Goal: Information Seeking & Learning: Learn about a topic

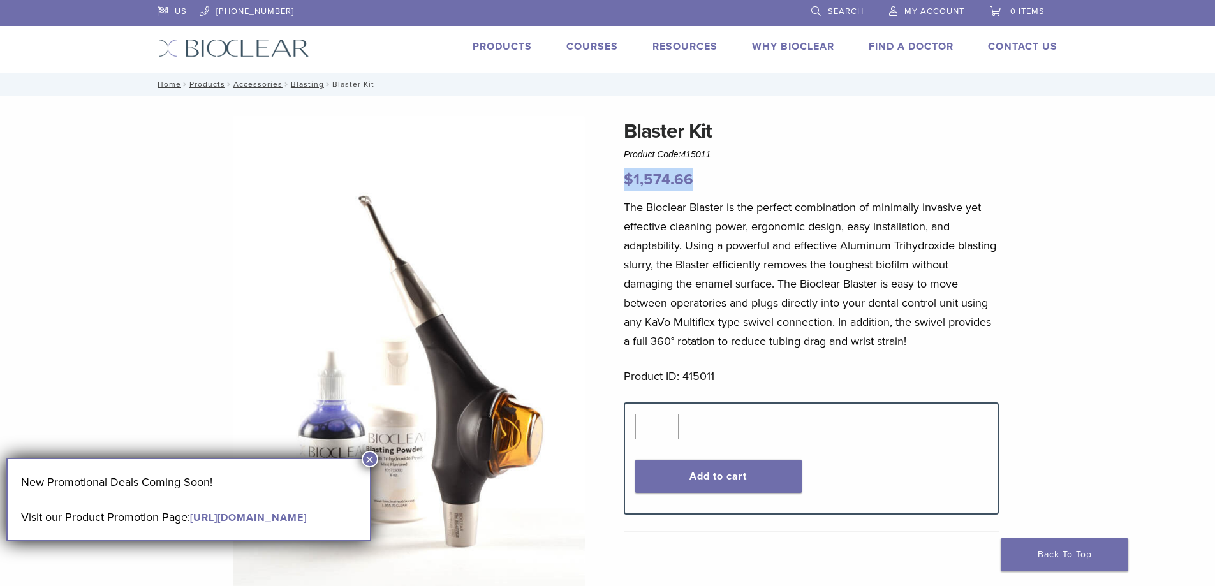
drag, startPoint x: 700, startPoint y: 180, endPoint x: 624, endPoint y: 184, distance: 75.4
click at [624, 184] on p "$ 1,574.66" at bounding box center [811, 179] width 375 height 23
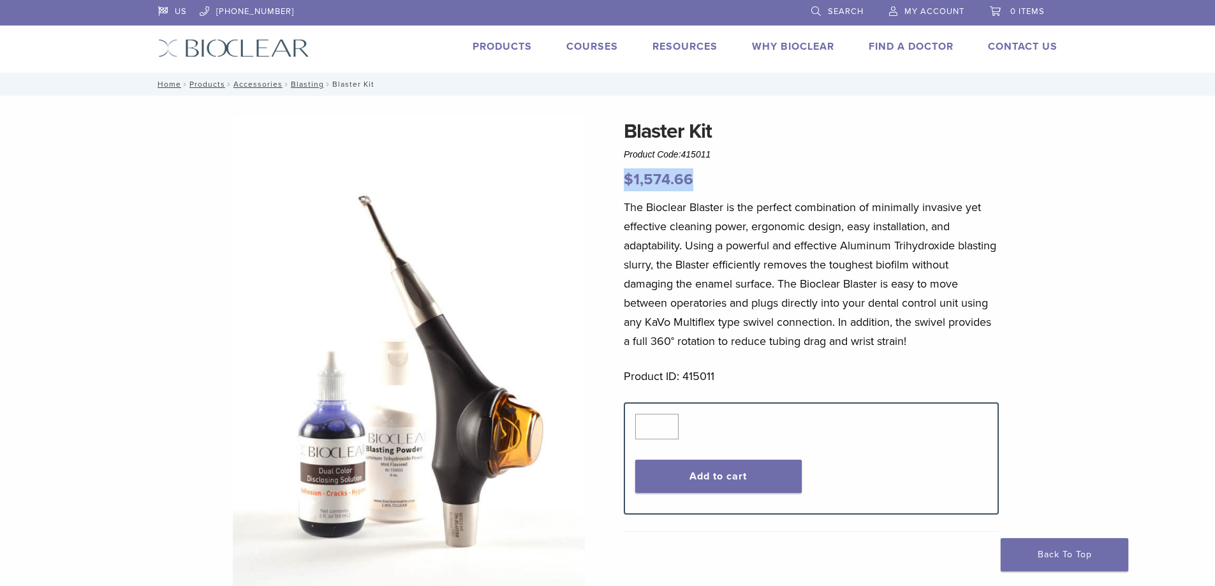
click at [715, 179] on p "$ 1,574.66" at bounding box center [811, 179] width 375 height 23
click at [739, 181] on p "$ 1,574.66" at bounding box center [811, 179] width 375 height 23
click at [498, 47] on link "Products" at bounding box center [502, 46] width 59 height 13
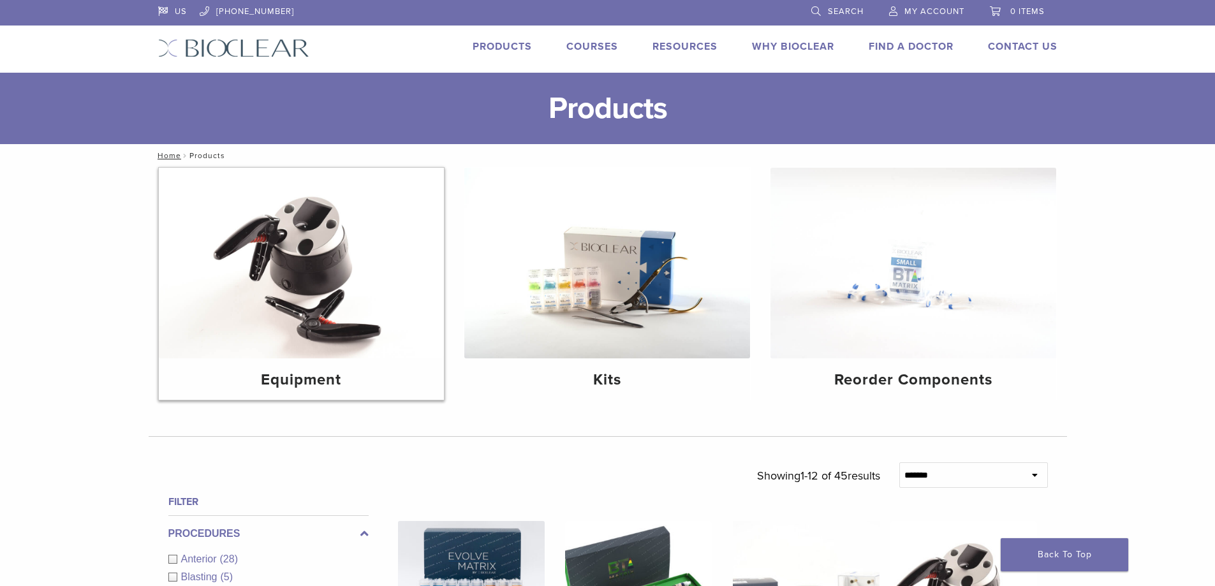
click at [316, 233] on img at bounding box center [302, 263] width 286 height 191
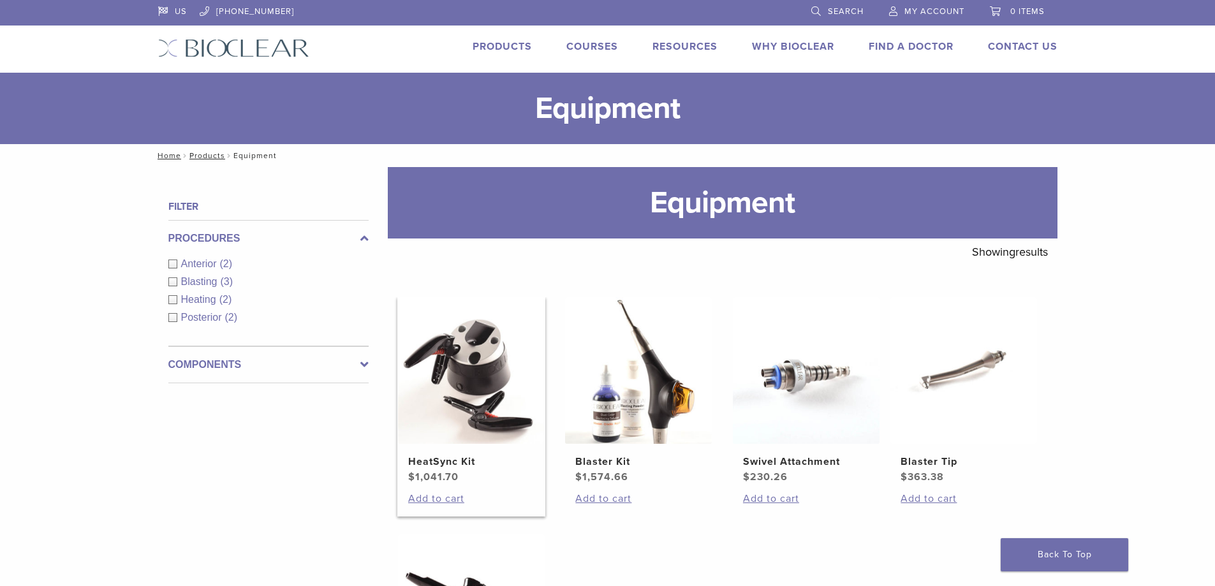
click at [445, 461] on h2 "HeatSync Kit" at bounding box center [471, 461] width 126 height 15
